Goal: Information Seeking & Learning: Learn about a topic

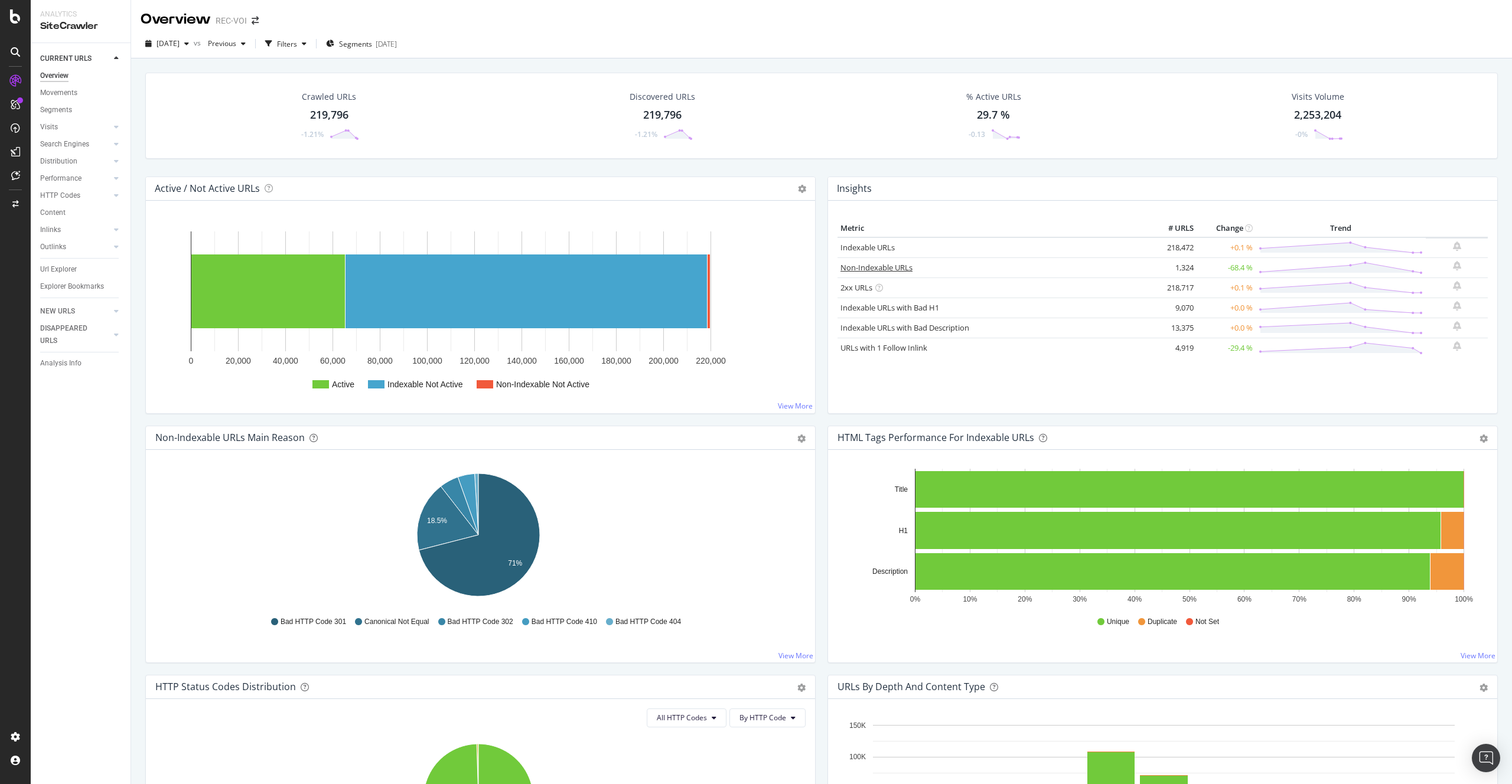
click at [858, 267] on link "Non-Indexable URLs" at bounding box center [876, 267] width 72 height 11
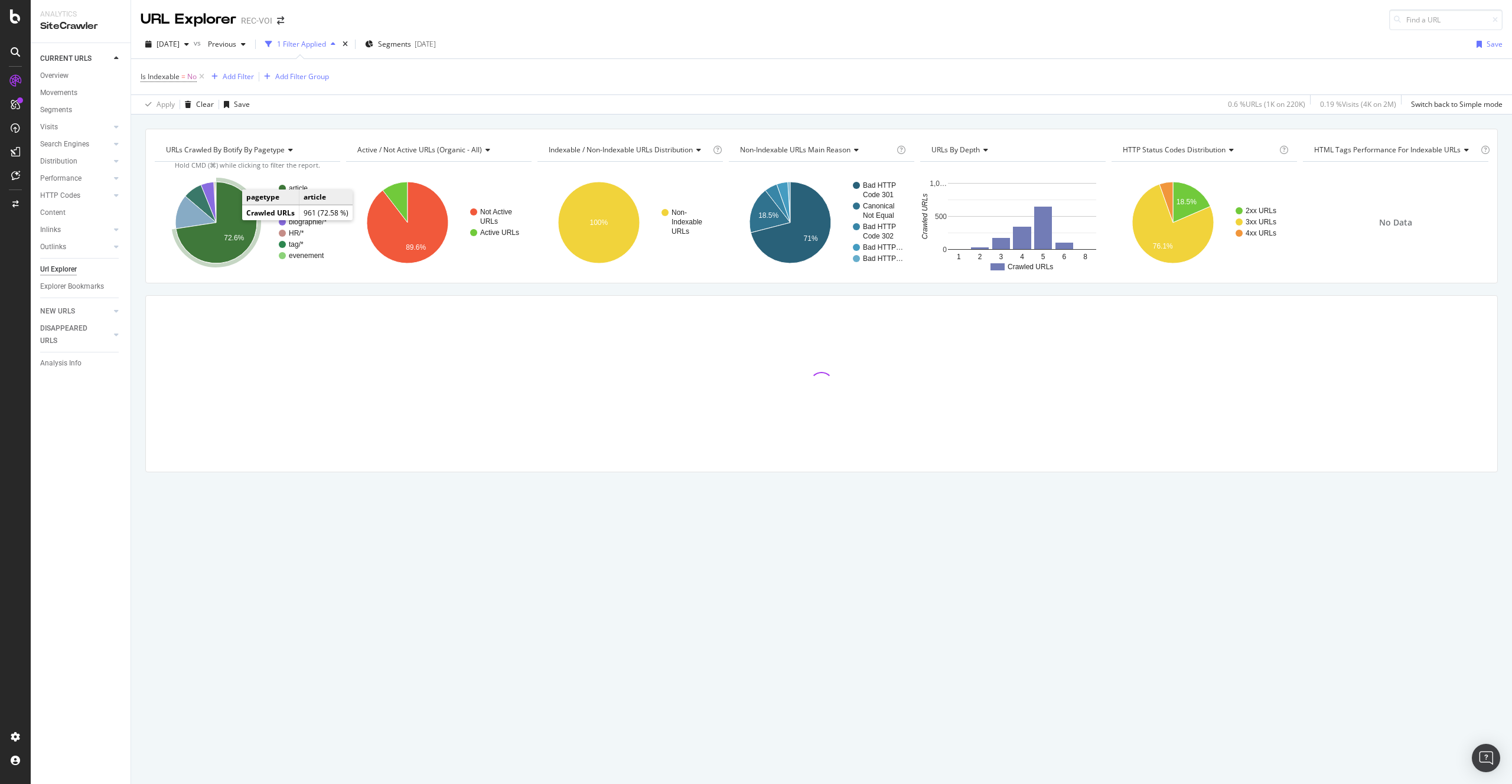
click at [212, 234] on icon "A chart." at bounding box center [216, 222] width 81 height 81
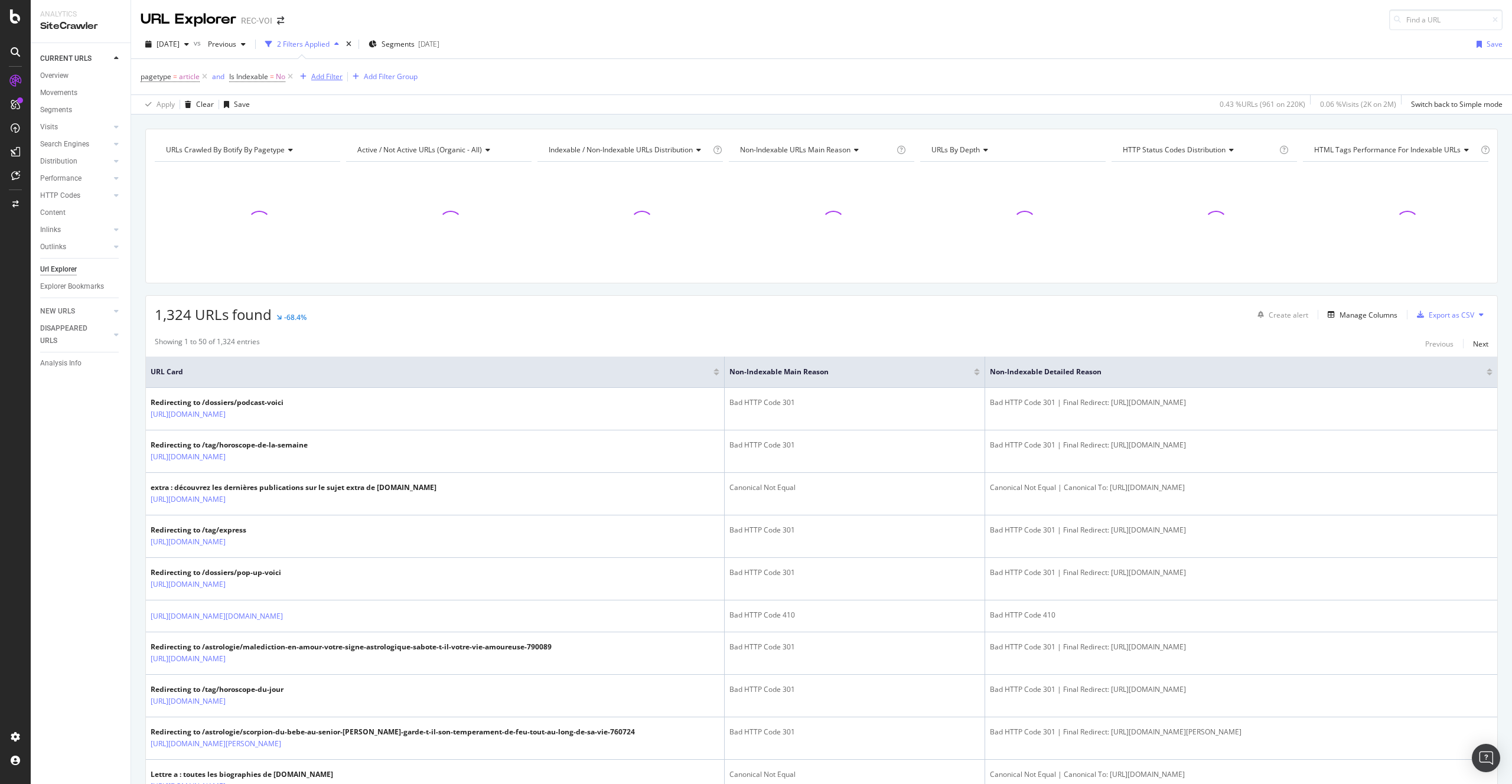
click at [332, 76] on div "Add Filter" at bounding box center [327, 76] width 31 height 10
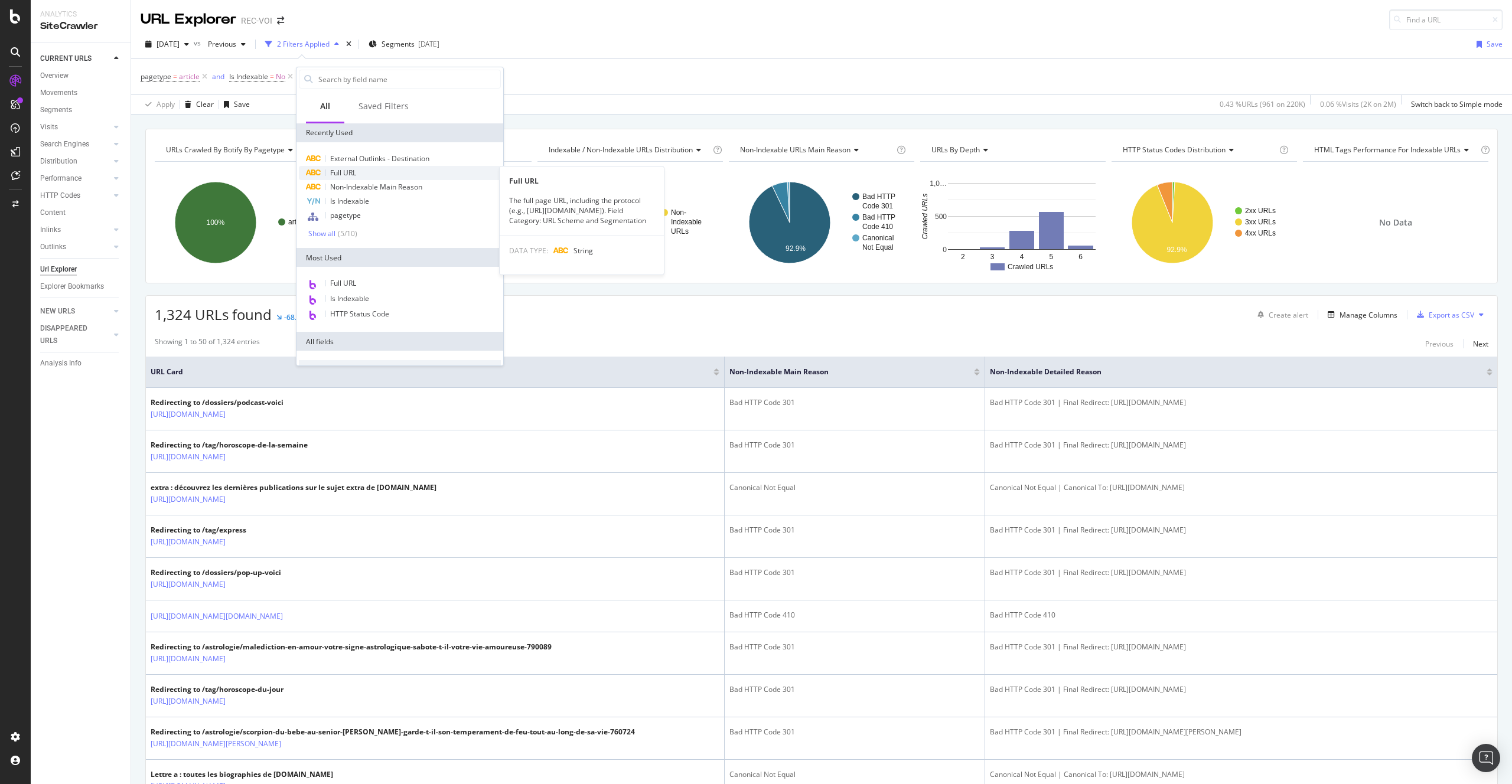
click at [363, 171] on div "Full URL" at bounding box center [400, 173] width 202 height 14
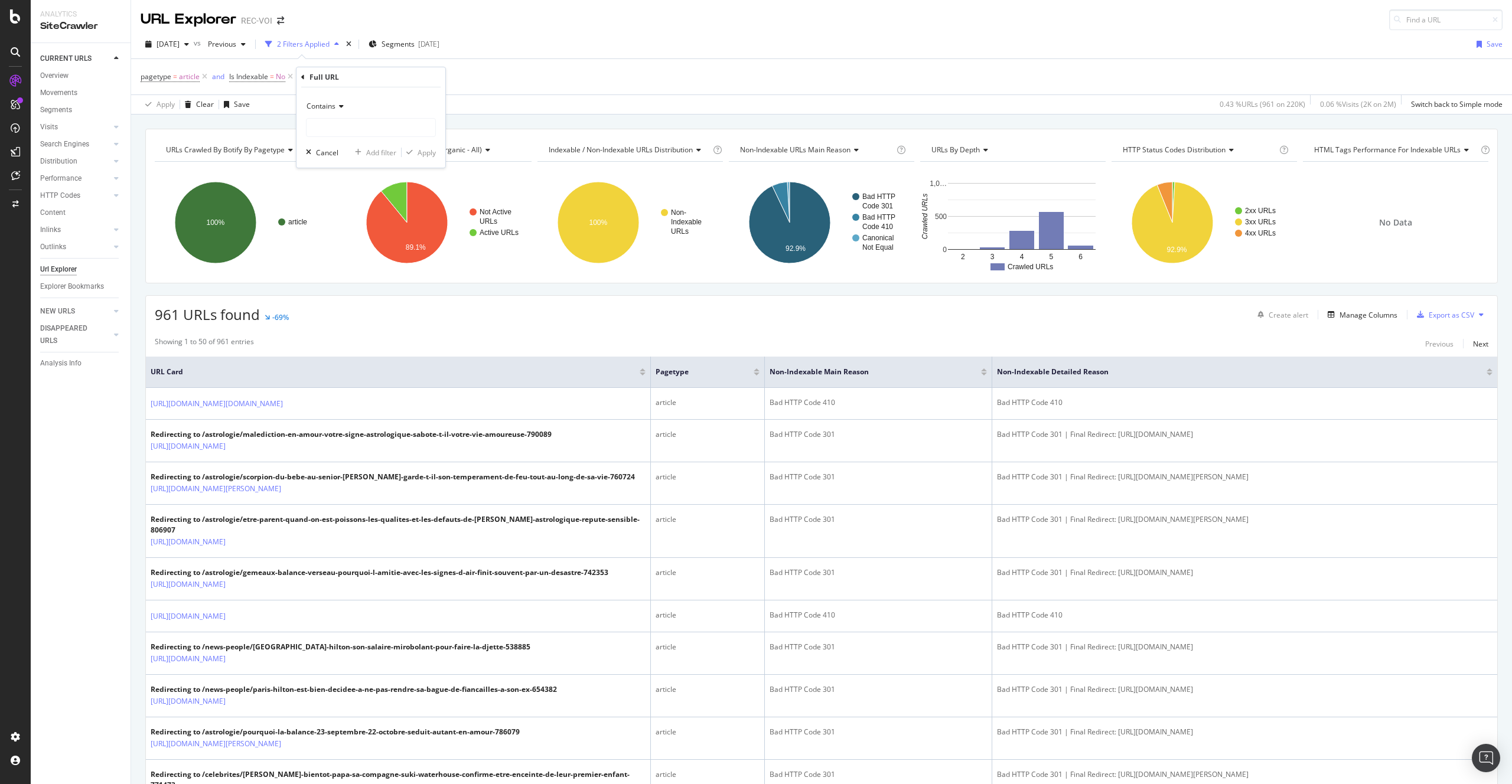
click at [314, 97] on div "Contains" at bounding box center [370, 106] width 130 height 19
click at [355, 233] on span "Doesn't contain" at bounding box center [337, 238] width 52 height 10
click at [332, 120] on input "text" at bounding box center [370, 127] width 129 height 19
type input "/tag/"
click at [418, 158] on button "Apply" at bounding box center [418, 152] width 34 height 12
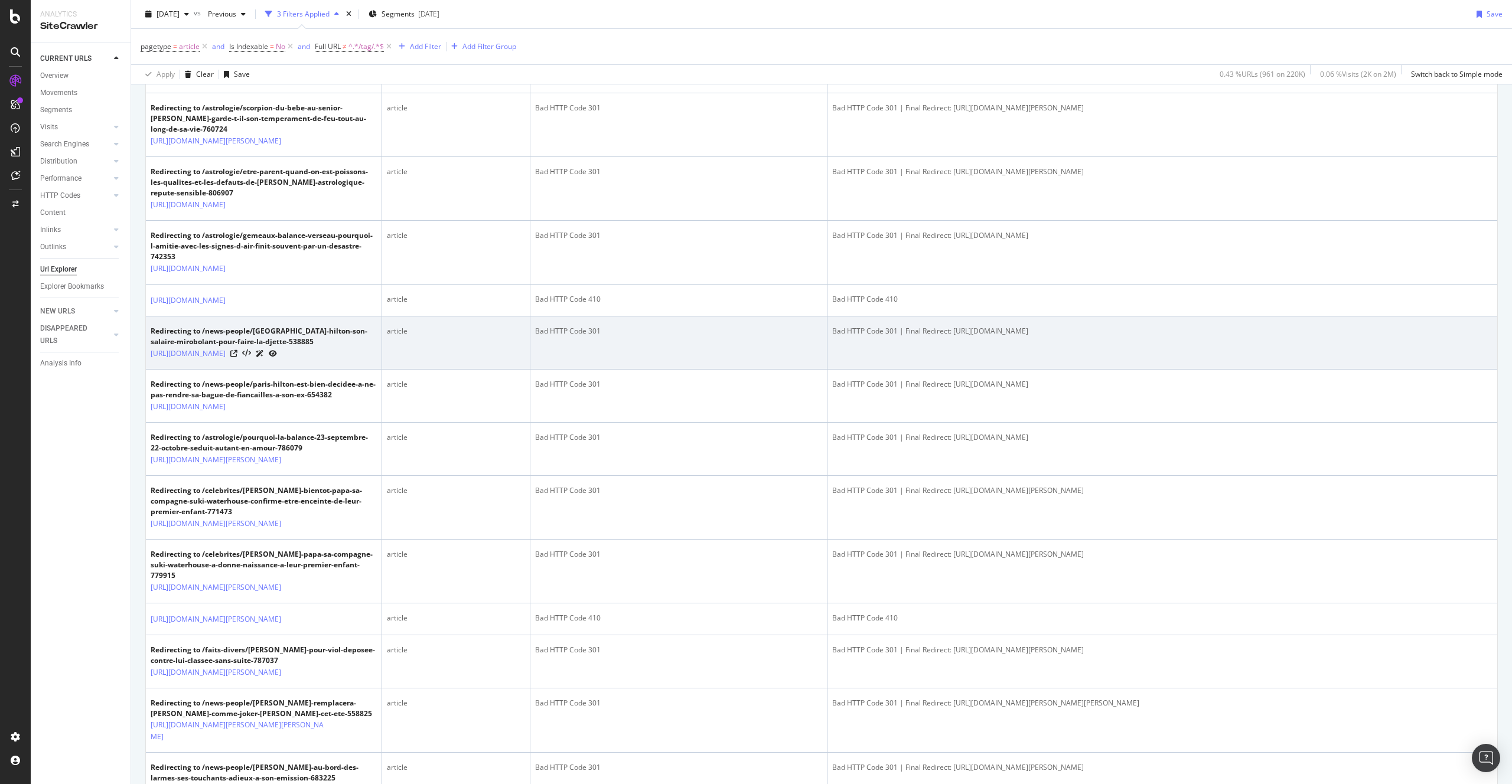
scroll to position [440, 0]
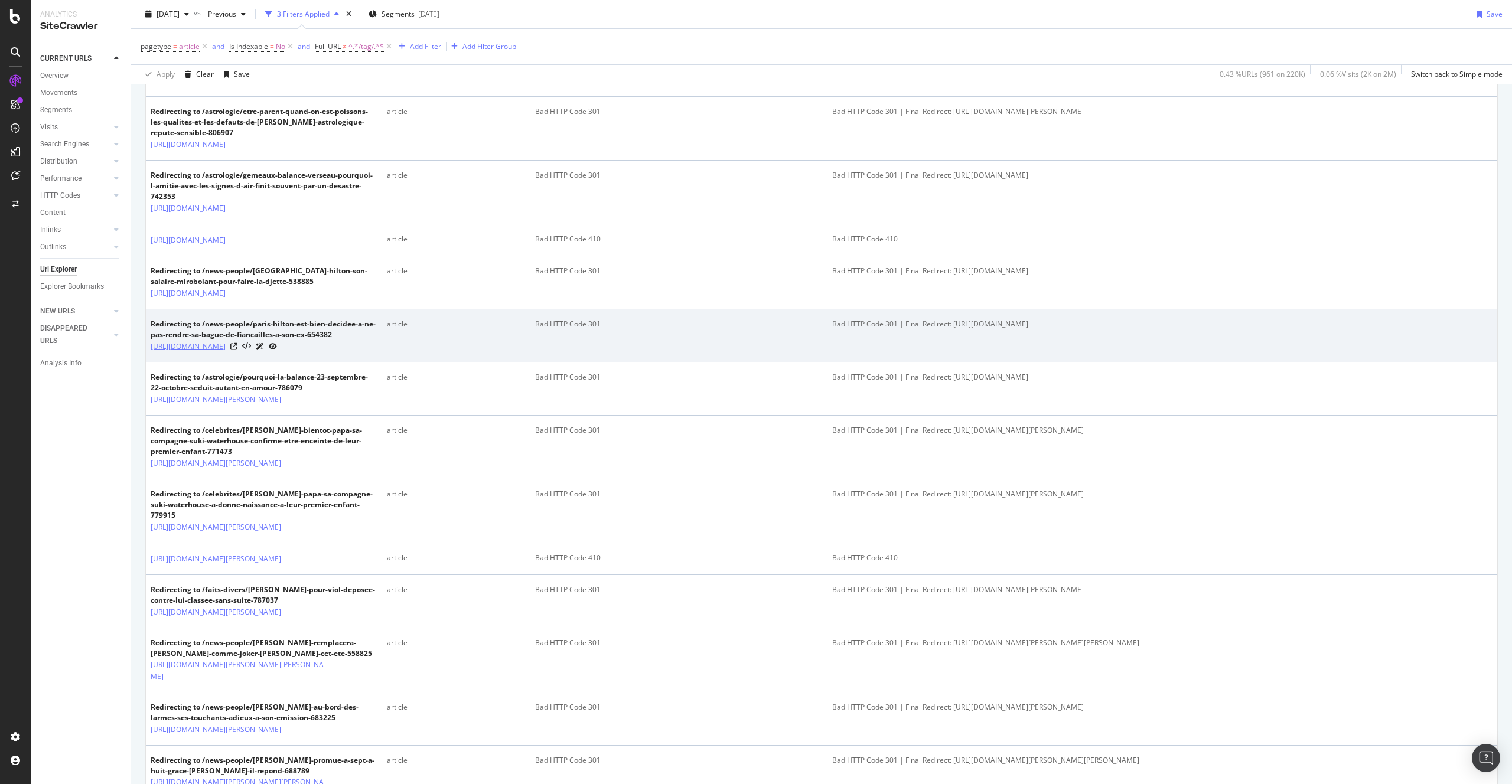
click at [226, 352] on link "https://www.voici.fr/news-people/actu-people/paris-hilton-est-bien-decidee-a-ne…" at bounding box center [188, 346] width 75 height 12
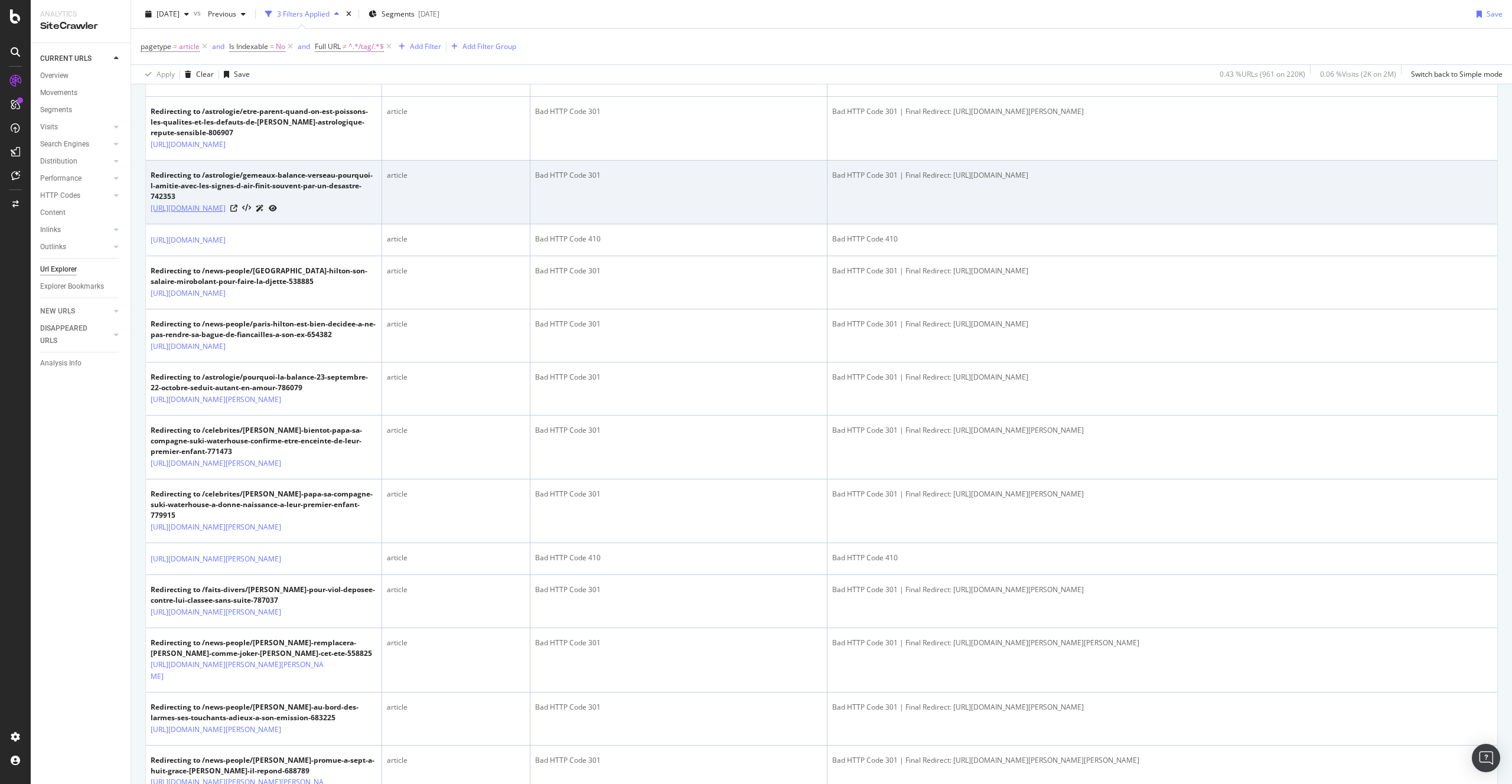
click at [226, 214] on link "[URL][DOMAIN_NAME]" at bounding box center [188, 208] width 75 height 12
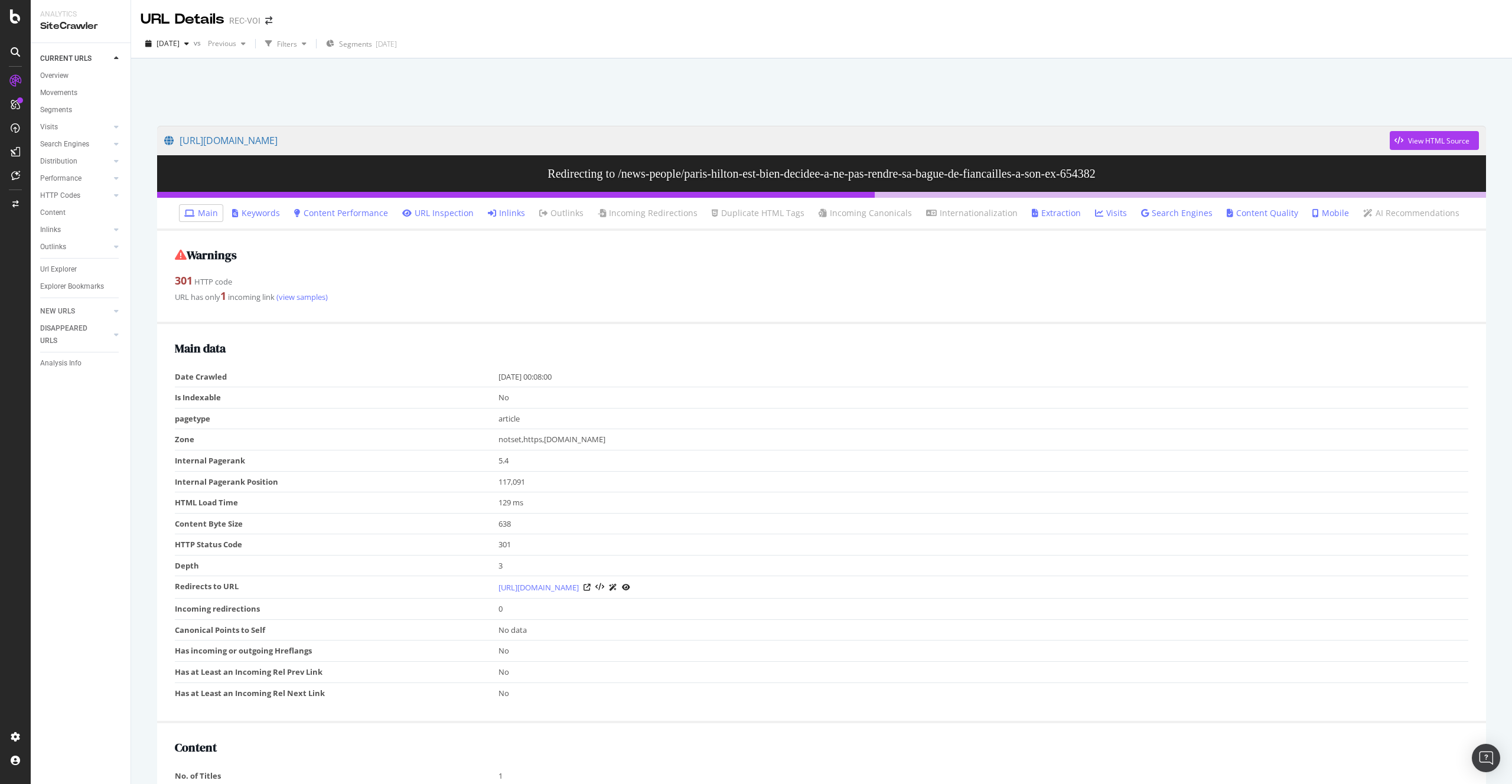
click at [508, 210] on link "Inlinks" at bounding box center [506, 213] width 37 height 12
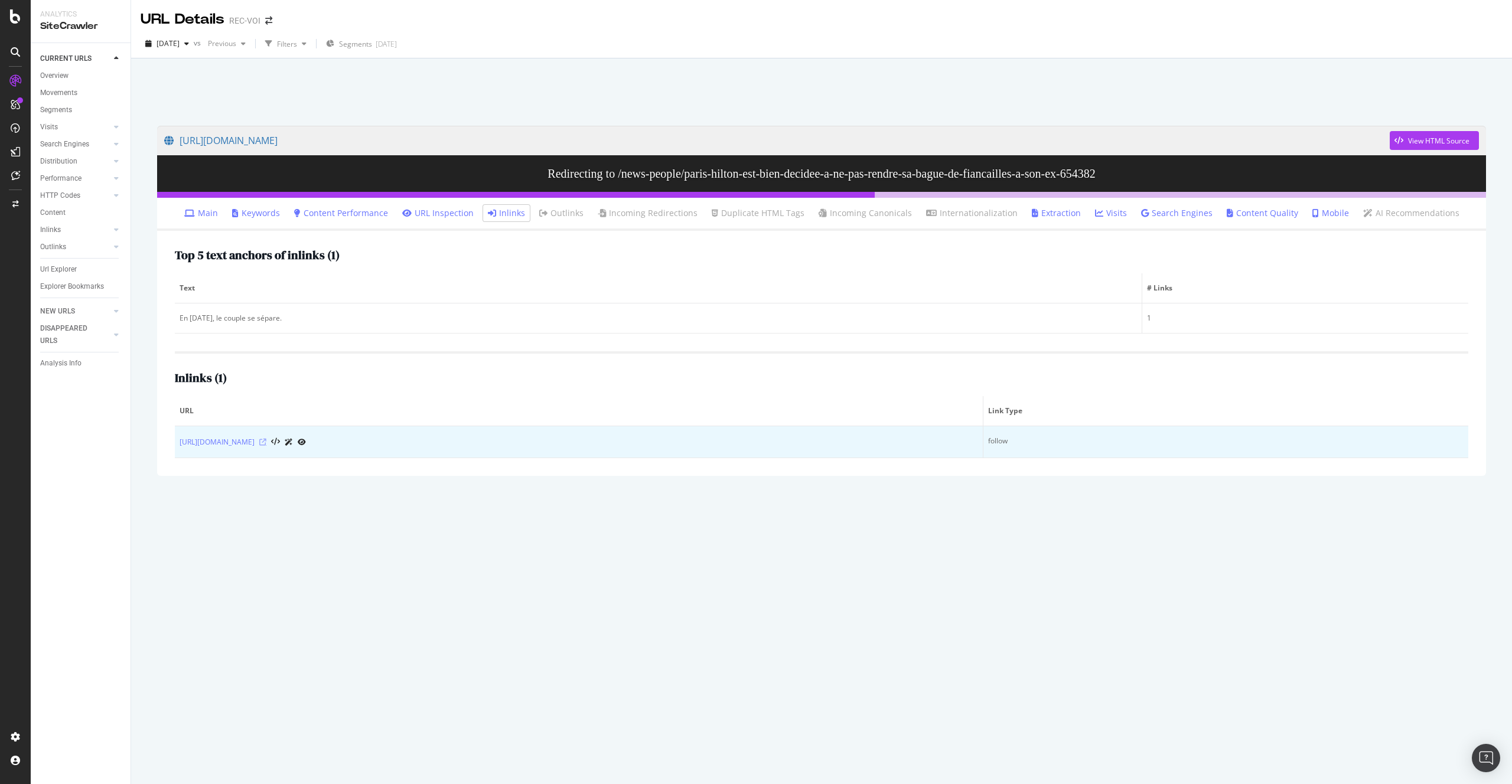
click at [267, 443] on icon at bounding box center [262, 442] width 7 height 7
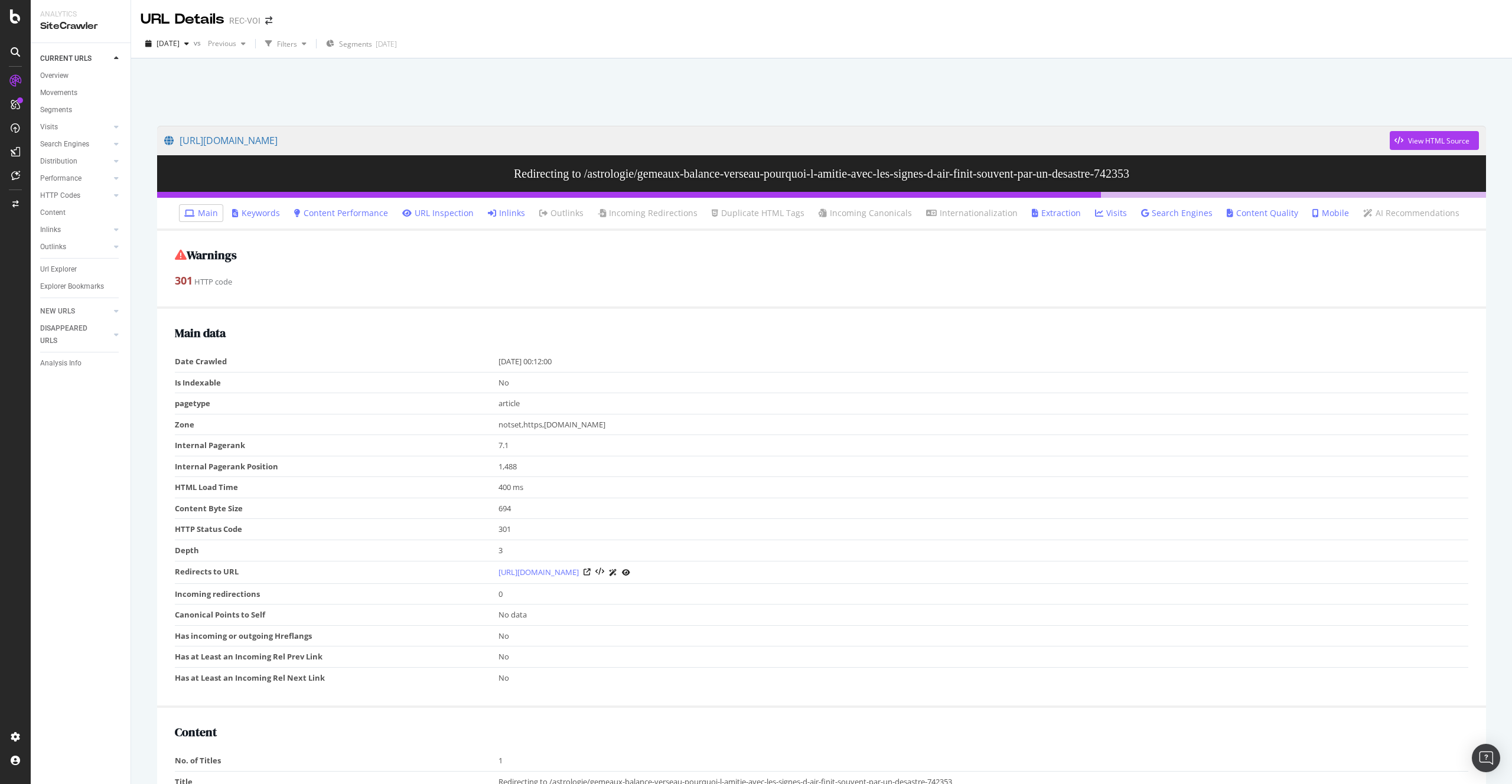
click at [496, 211] on icon at bounding box center [492, 212] width 8 height 8
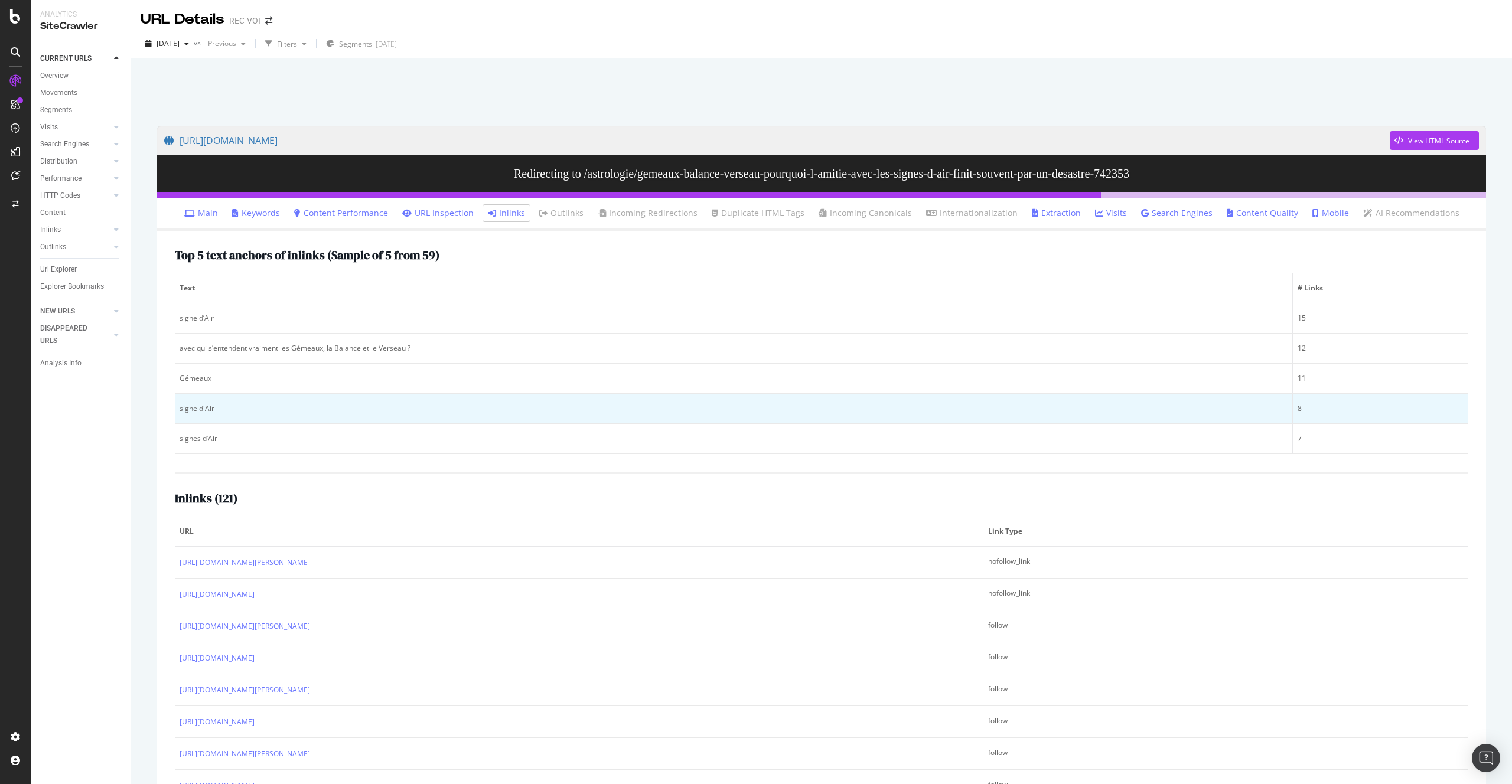
click at [201, 402] on td "signe d'Air" at bounding box center [733, 409] width 1118 height 30
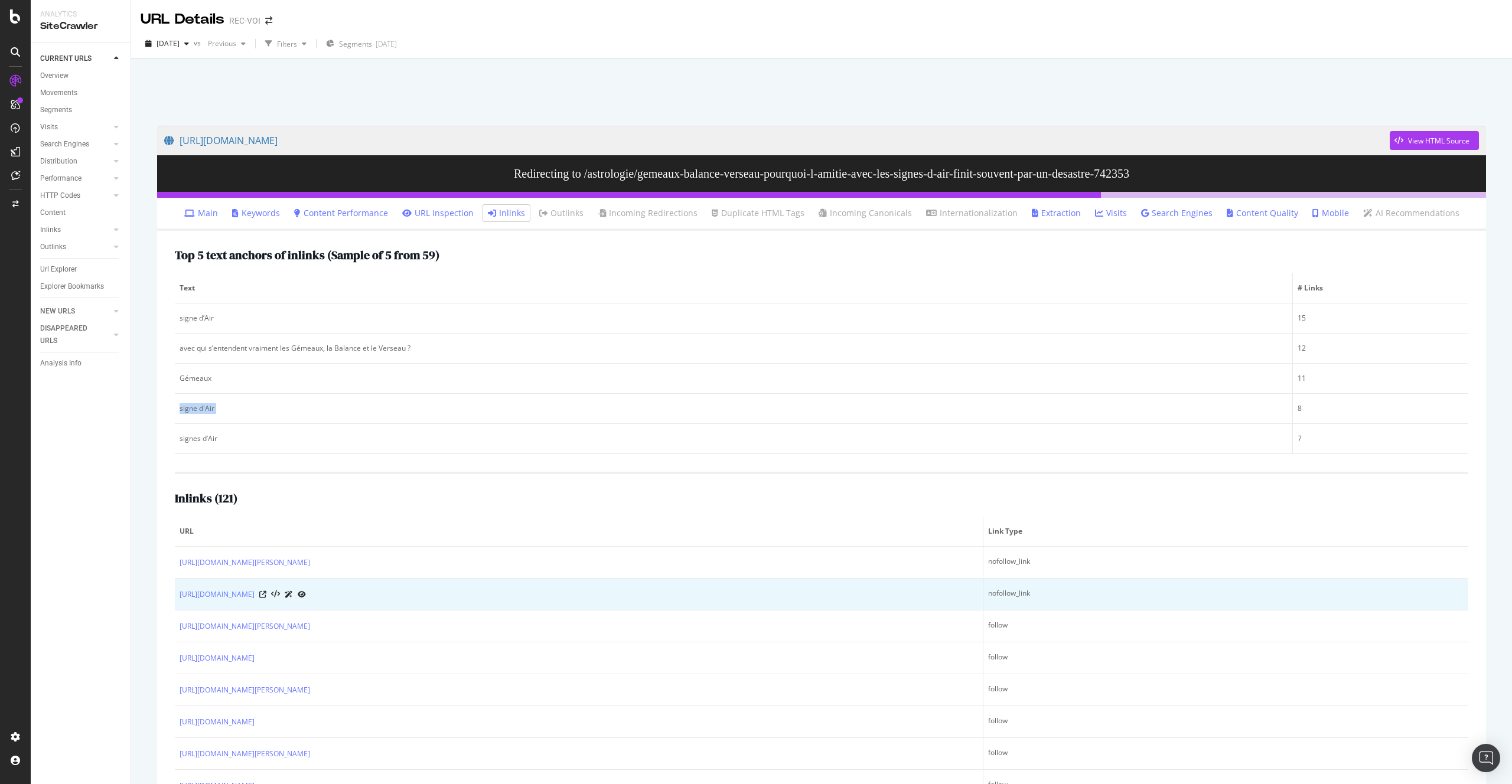
copy div "signe d'Air"
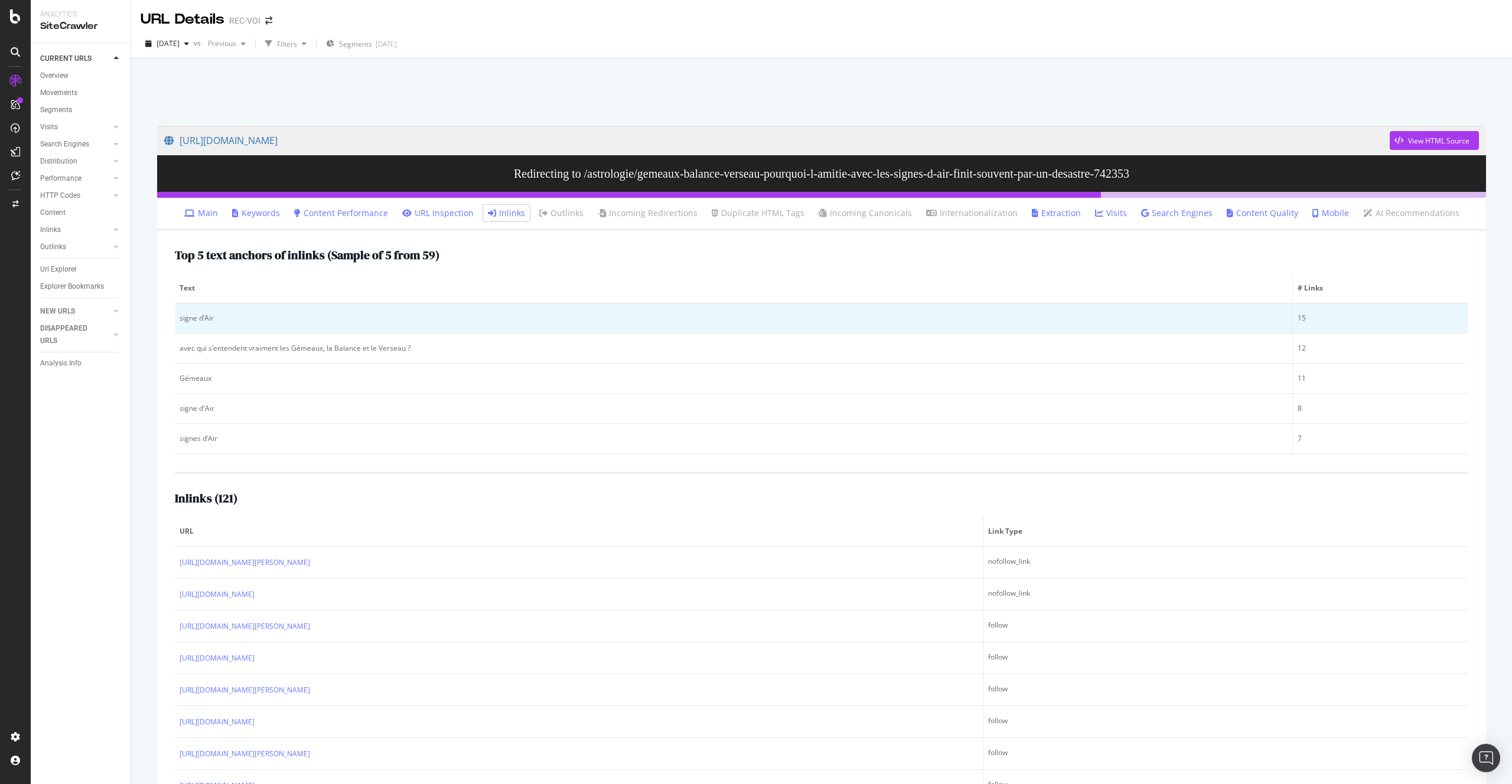
click at [195, 326] on td "signe d’Air" at bounding box center [733, 318] width 1118 height 30
click at [194, 321] on div "signe d’Air" at bounding box center [733, 318] width 1108 height 11
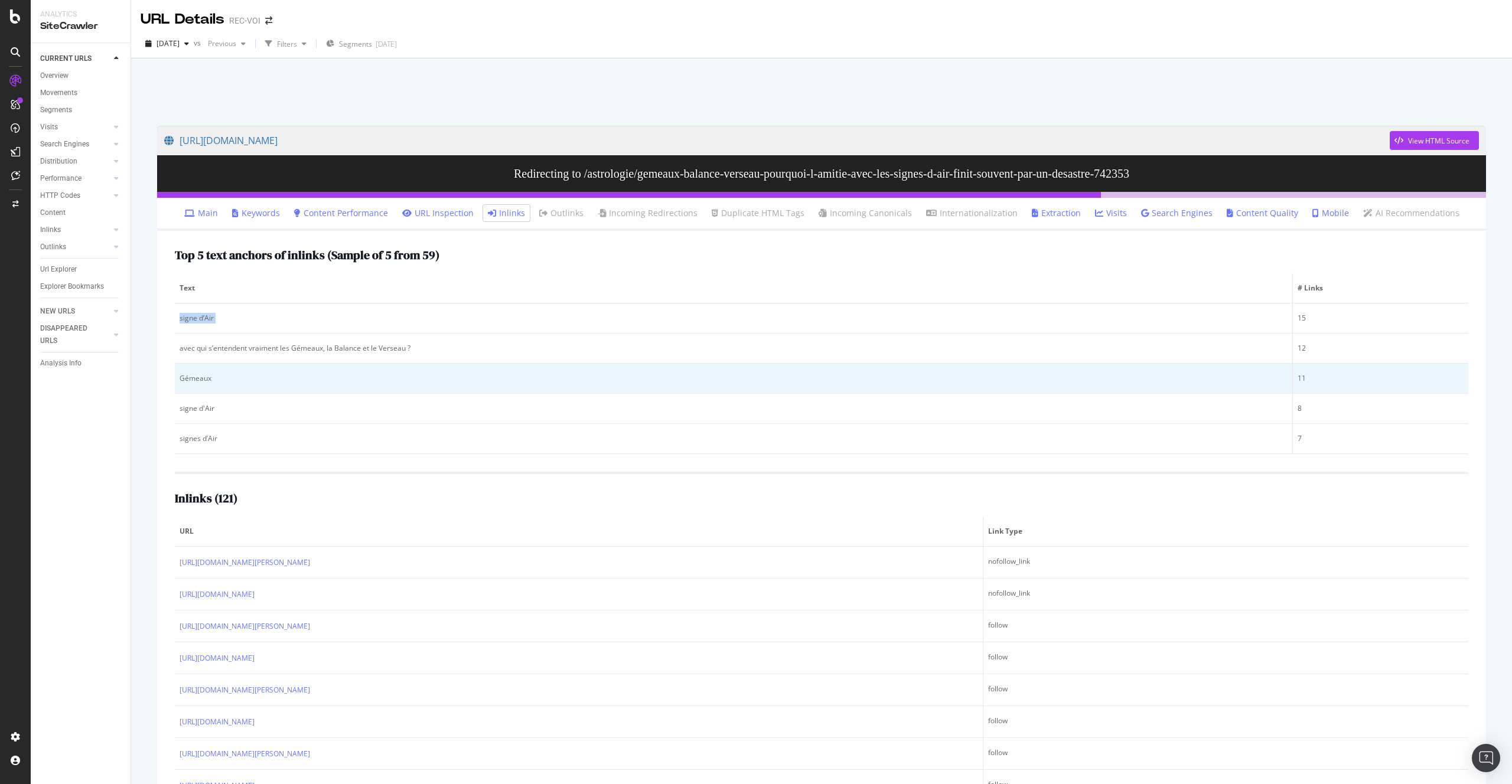
copy div "signe d’Air"
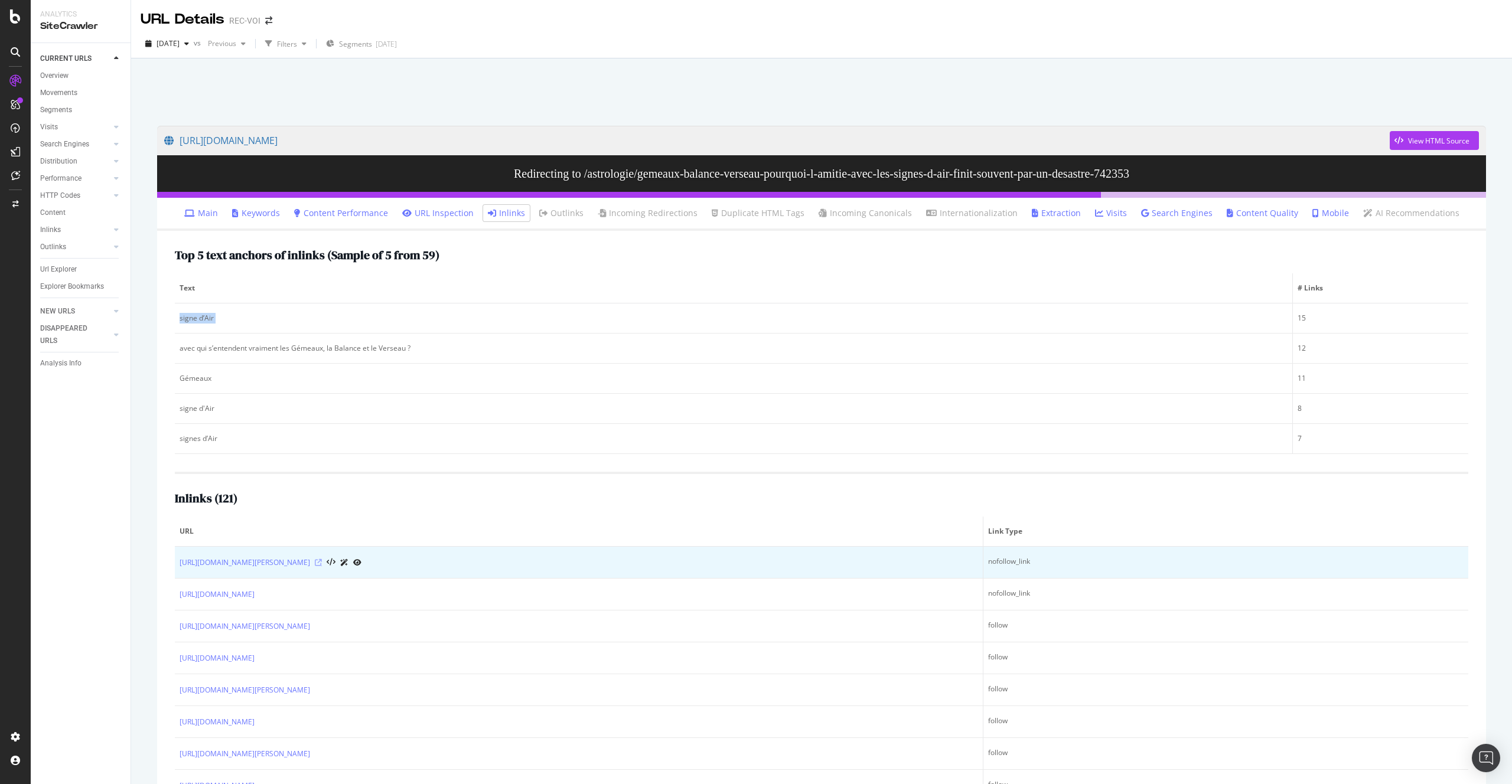
click at [322, 560] on icon at bounding box center [318, 562] width 7 height 7
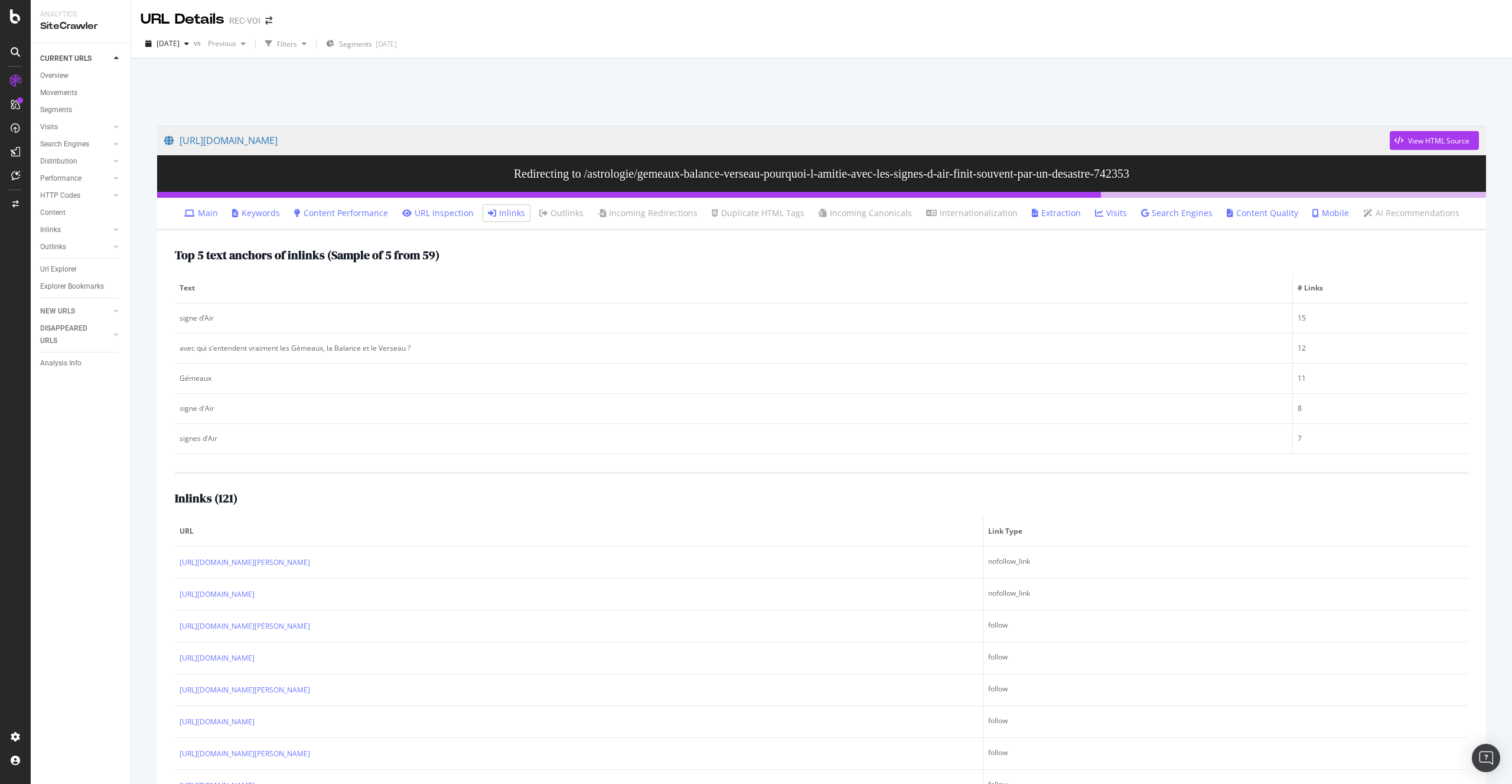
click at [218, 217] on link "Main" at bounding box center [201, 213] width 34 height 12
